Goal: Task Accomplishment & Management: Complete application form

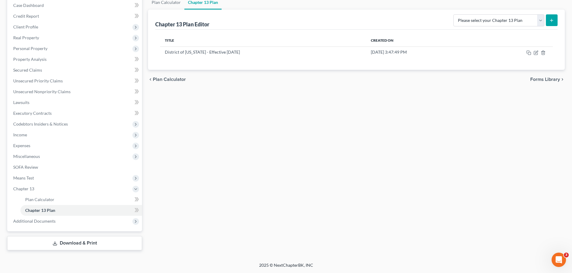
click at [289, 182] on div "Plan Calculator Chapter 13 Plan Chapter 13 Plan Editor Please select your Chapt…" at bounding box center [356, 122] width 423 height 255
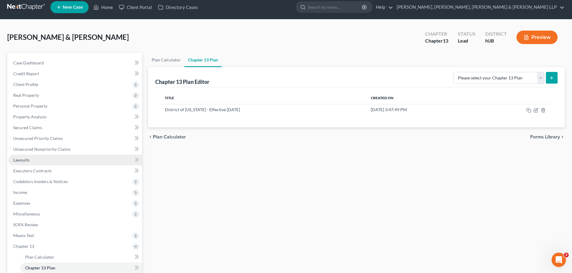
scroll to position [2, 0]
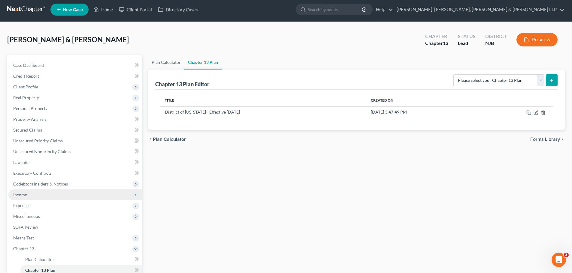
click at [29, 195] on span "Income" at bounding box center [75, 195] width 134 height 11
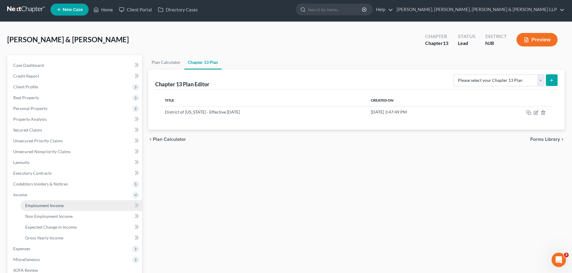
click at [63, 205] on link "Employment Income" at bounding box center [81, 206] width 122 height 11
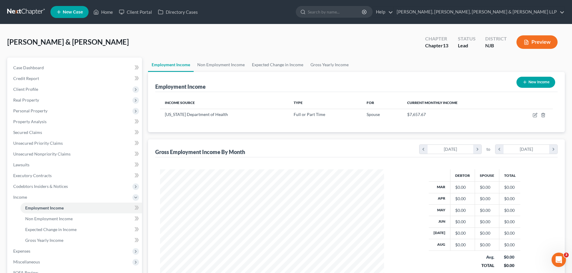
scroll to position [112, 236]
click at [38, 221] on span "Non Employment Income" at bounding box center [48, 218] width 47 height 5
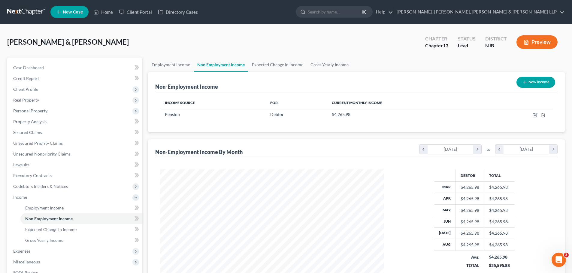
scroll to position [84, 0]
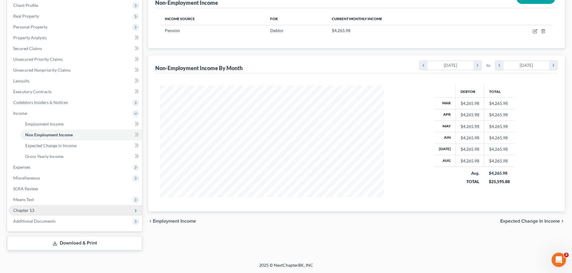
click at [26, 208] on span "Chapter 13" at bounding box center [23, 210] width 21 height 5
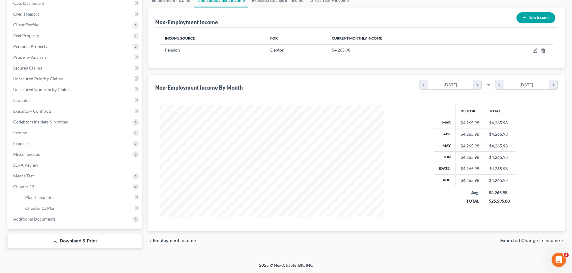
scroll to position [65, 0]
click at [53, 207] on span "Chapter 13 Plan" at bounding box center [40, 208] width 30 height 5
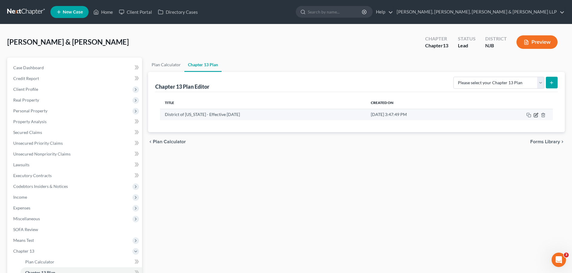
click at [537, 117] on icon "button" at bounding box center [536, 115] width 4 height 4
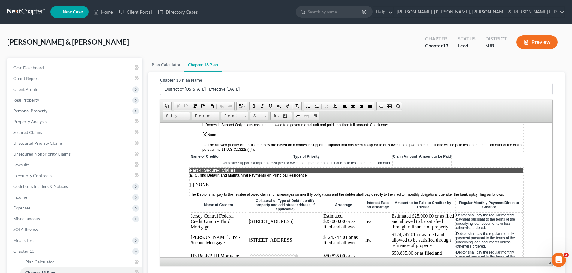
scroll to position [600, 0]
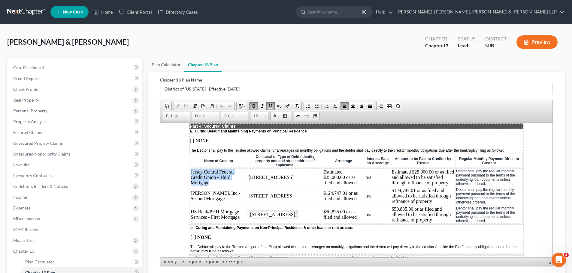
drag, startPoint x: 190, startPoint y: 172, endPoint x: 217, endPoint y: 183, distance: 28.7
click at [217, 183] on td "Jersey Central Federal Credit Union - Third Mortgage" at bounding box center [218, 177] width 57 height 18
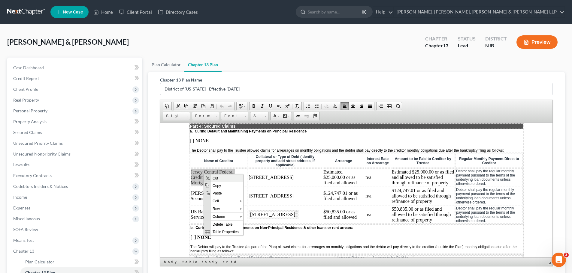
click at [221, 178] on span "Cut" at bounding box center [227, 178] width 32 height 8
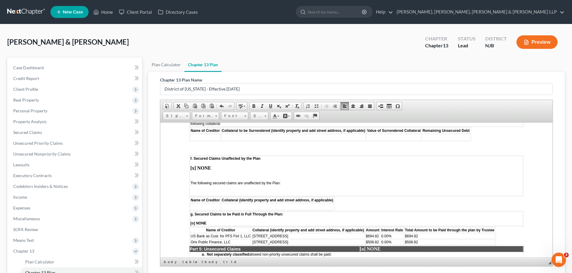
scroll to position [931, 0]
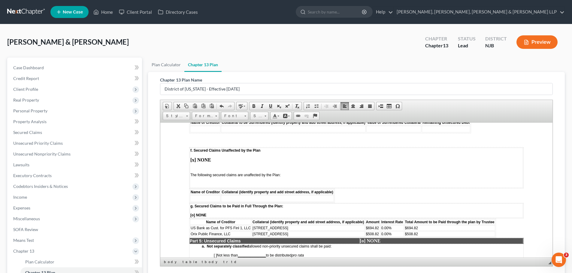
click at [203, 195] on td at bounding box center [205, 198] width 30 height 7
click at [222, 201] on span "Paste" at bounding box center [227, 199] width 32 height 8
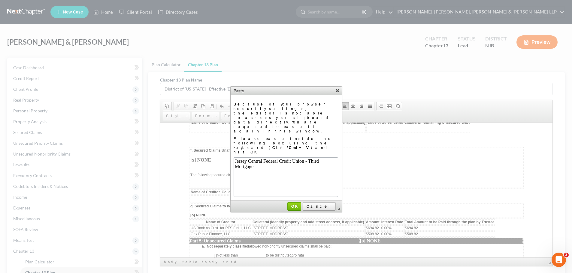
scroll to position [0, 0]
click at [300, 204] on span "OK" at bounding box center [294, 206] width 13 height 5
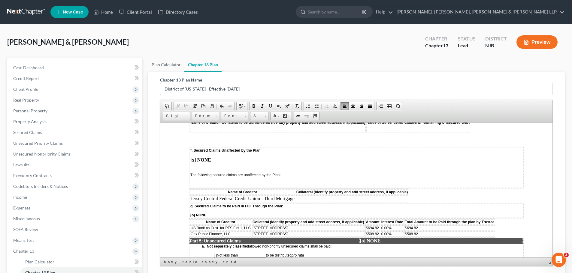
click at [192, 157] on strong "[x] NONE" at bounding box center [200, 159] width 21 height 5
click at [194, 157] on strong "[x] NONE" at bounding box center [200, 159] width 21 height 5
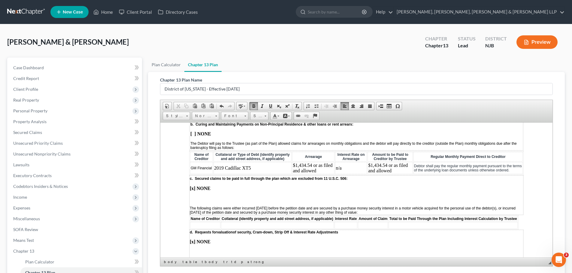
scroll to position [600, 0]
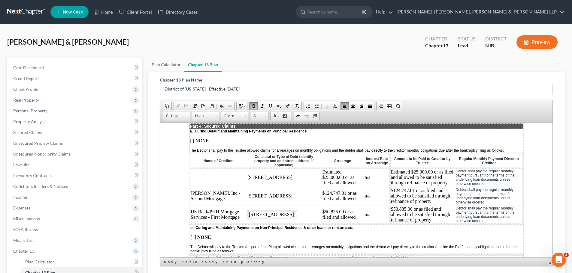
drag, startPoint x: 238, startPoint y: 174, endPoint x: 250, endPoint y: 180, distance: 13.8
click at [250, 180] on td "[STREET_ADDRESS]" at bounding box center [284, 177] width 74 height 18
click at [265, 179] on span "Cut" at bounding box center [269, 178] width 32 height 8
click at [265, 179] on td at bounding box center [284, 177] width 74 height 18
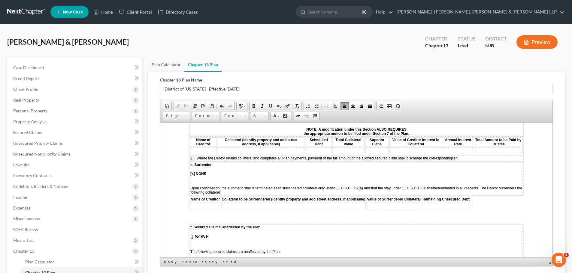
scroll to position [898, 0]
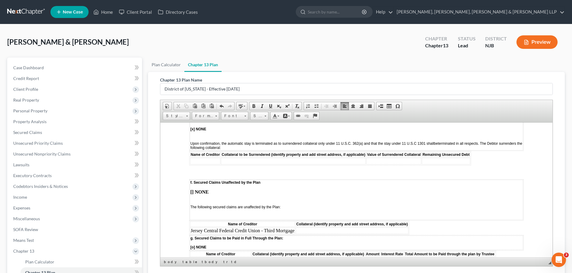
click at [319, 228] on td at bounding box center [352, 231] width 113 height 7
click at [336, 186] on span "Paste" at bounding box center [345, 186] width 32 height 8
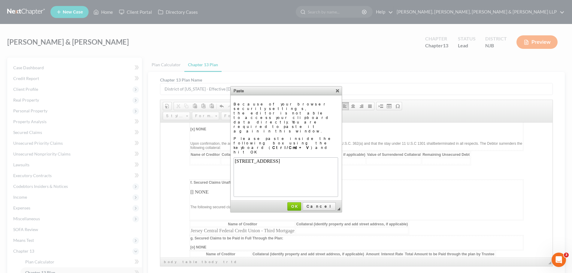
scroll to position [0, 0]
click at [300, 204] on span "OK" at bounding box center [294, 206] width 13 height 5
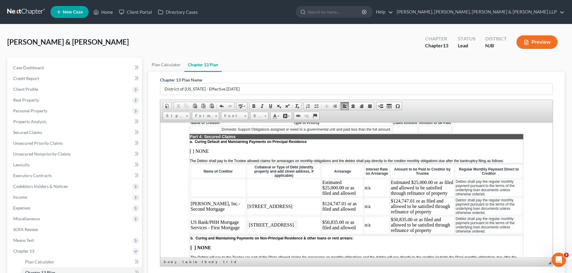
scroll to position [598, 0]
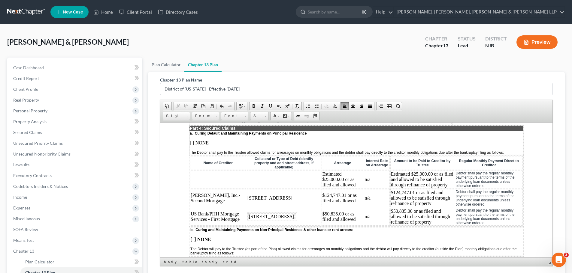
click at [201, 176] on td at bounding box center [218, 180] width 56 height 18
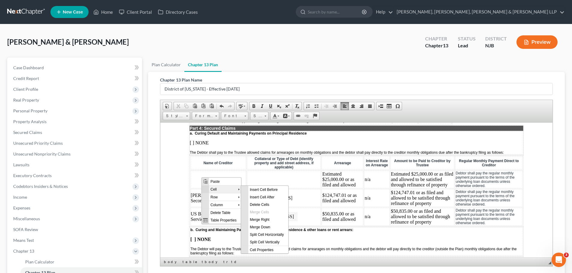
scroll to position [0, 0]
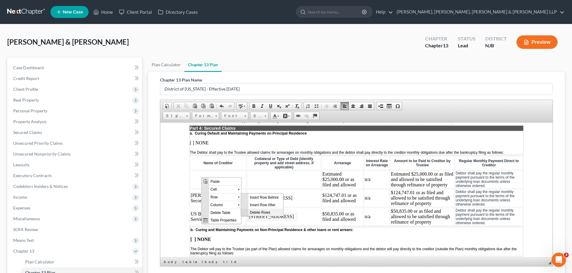
click at [264, 216] on span "Delete Rows" at bounding box center [265, 213] width 35 height 8
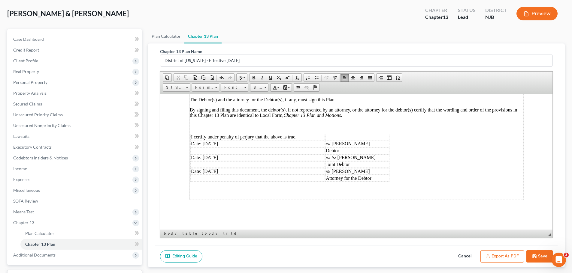
scroll to position [64, 0]
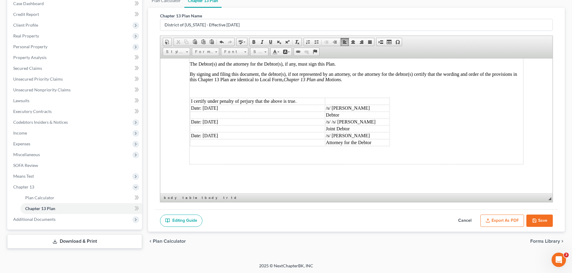
click at [537, 222] on button "Save" at bounding box center [539, 221] width 26 height 13
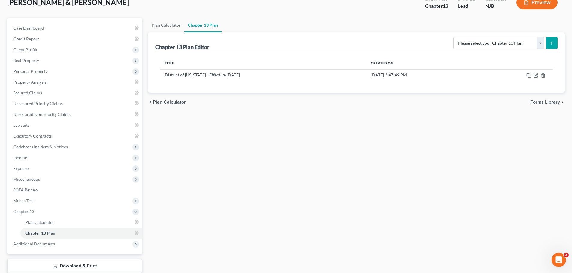
scroll to position [0, 0]
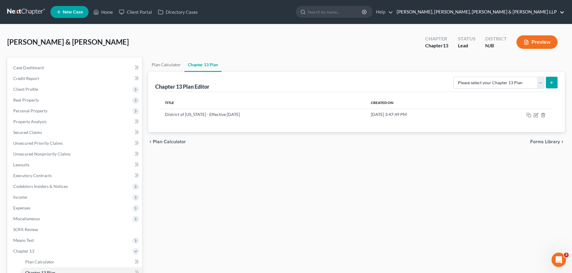
click at [493, 14] on link "[PERSON_NAME], [PERSON_NAME], [PERSON_NAME] & [PERSON_NAME] LLP" at bounding box center [479, 12] width 171 height 11
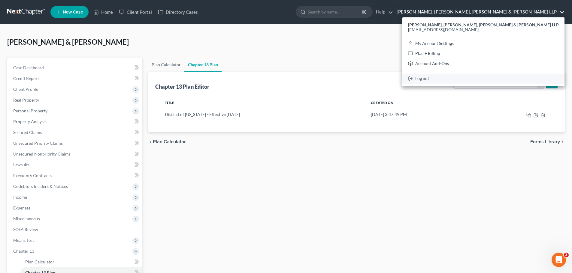
click at [489, 77] on link "Log out" at bounding box center [483, 79] width 162 height 10
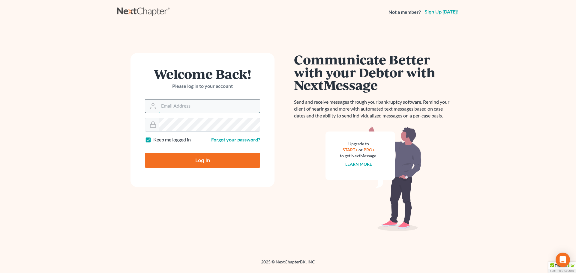
click at [222, 108] on input "Email Address" at bounding box center [209, 106] width 101 height 13
type input "[EMAIL_ADDRESS][DOMAIN_NAME]"
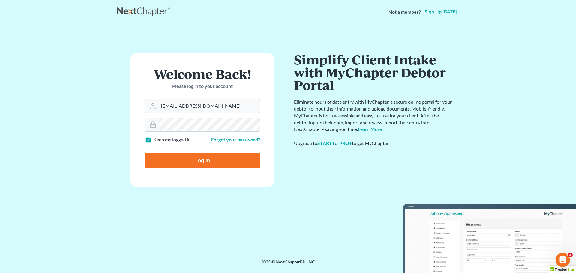
click at [153, 140] on label "Keep me logged in" at bounding box center [172, 140] width 38 height 7
click at [156, 140] on input "Keep me logged in" at bounding box center [158, 139] width 4 height 4
checkbox input "false"
click at [160, 162] on input "Log In" at bounding box center [202, 160] width 115 height 15
type input "Thinking..."
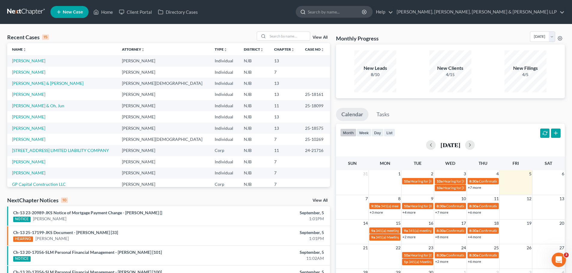
click at [363, 12] on input "search" at bounding box center [335, 11] width 55 height 11
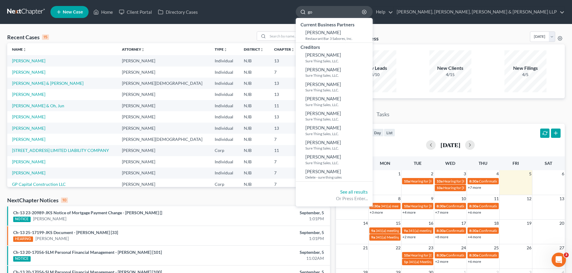
type input "g"
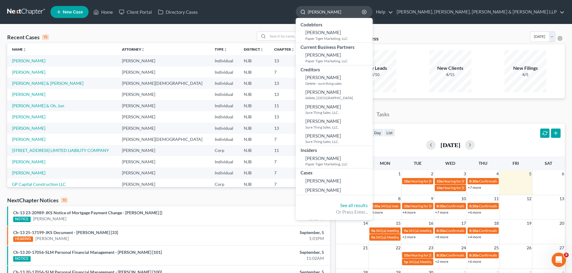
type input "jason gomez"
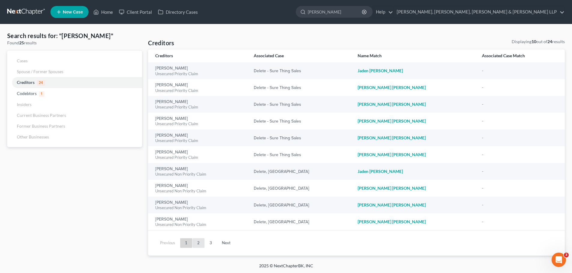
click at [196, 243] on link "2" at bounding box center [198, 244] width 12 height 10
drag, startPoint x: 400, startPoint y: 11, endPoint x: 334, endPoint y: 12, distance: 65.2
click at [334, 12] on ul "New Case Home Client Portal Directory Cases jason gomez - No Result - Codebtors…" at bounding box center [307, 12] width 514 height 16
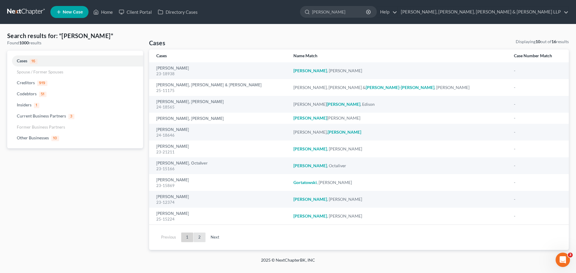
type input "gomez"
click at [194, 238] on link "2" at bounding box center [200, 238] width 12 height 10
